Goal: Information Seeking & Learning: Compare options

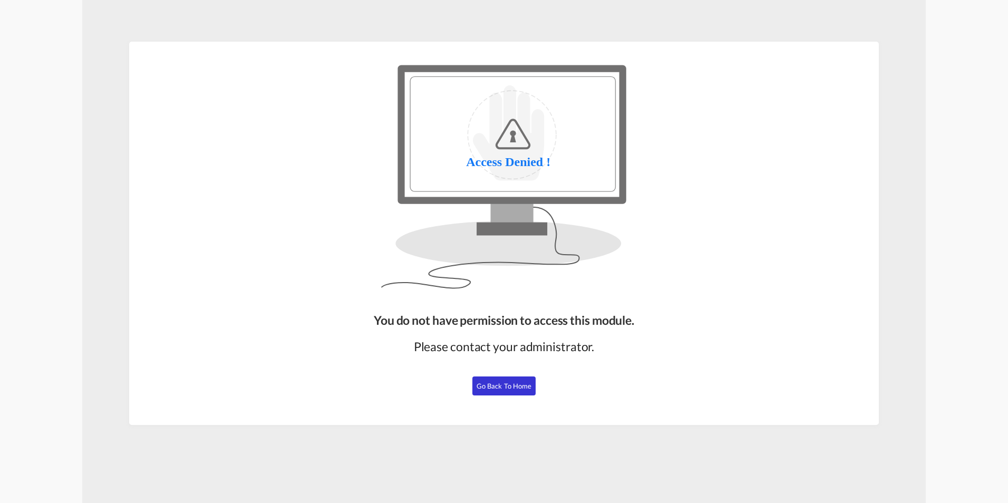
click at [505, 392] on button "Go Back to Home" at bounding box center [503, 385] width 63 height 19
